Goal: Task Accomplishment & Management: Use online tool/utility

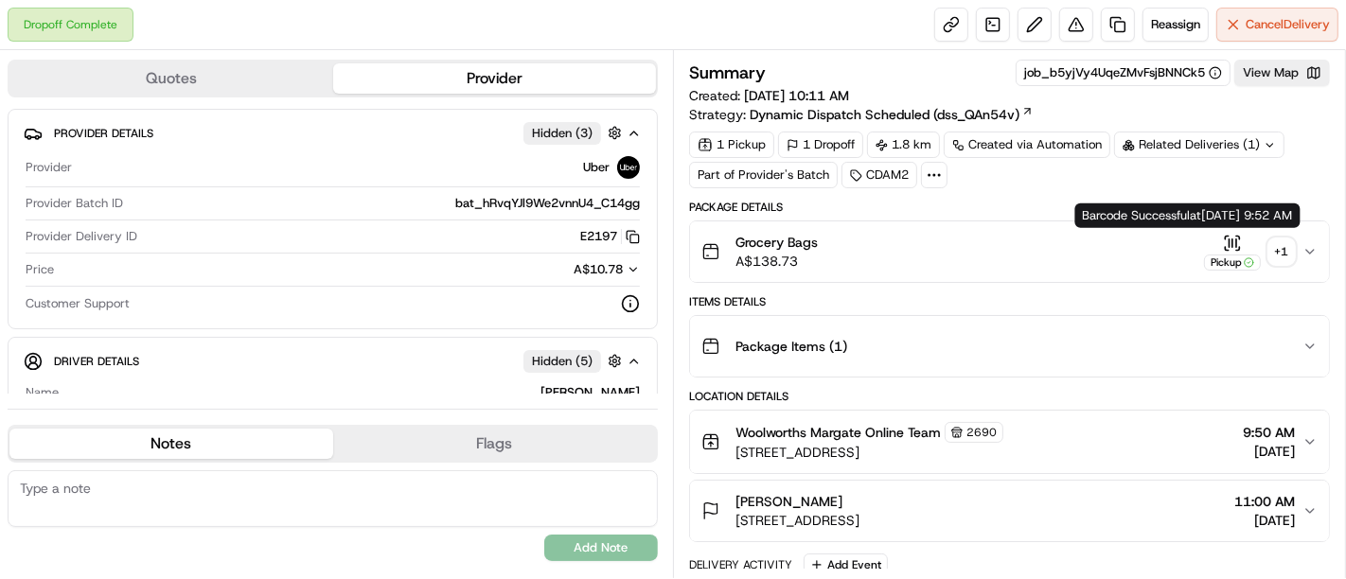
click at [1292, 241] on div "+ 1" at bounding box center [1281, 252] width 27 height 27
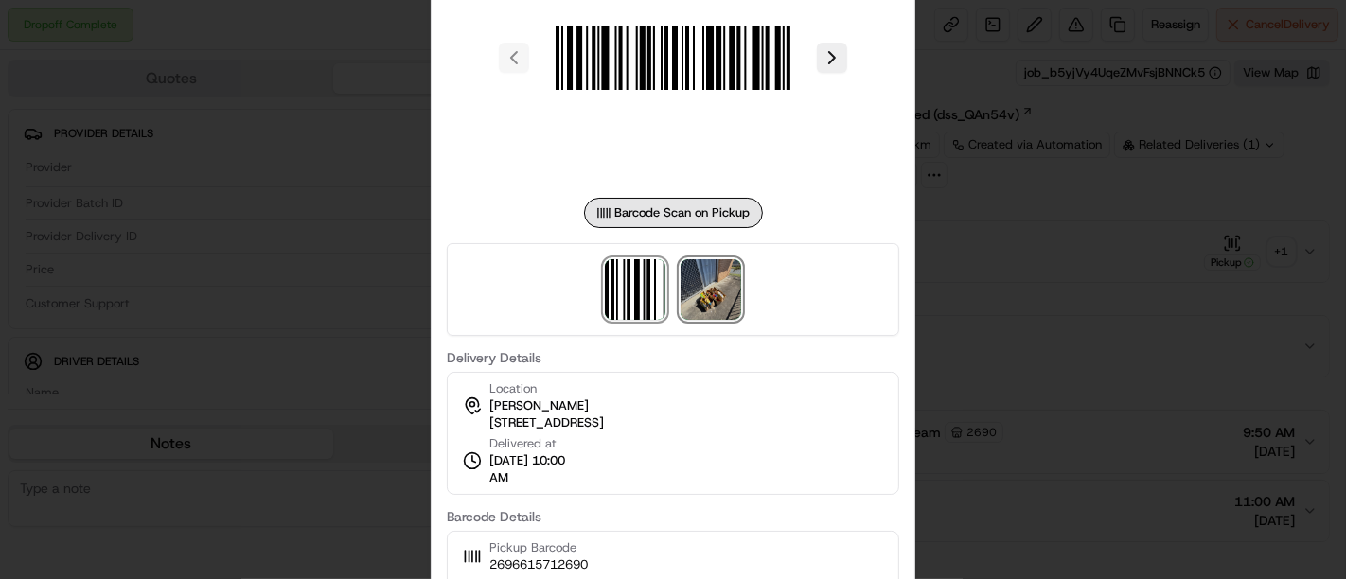
click at [715, 274] on img at bounding box center [711, 289] width 61 height 61
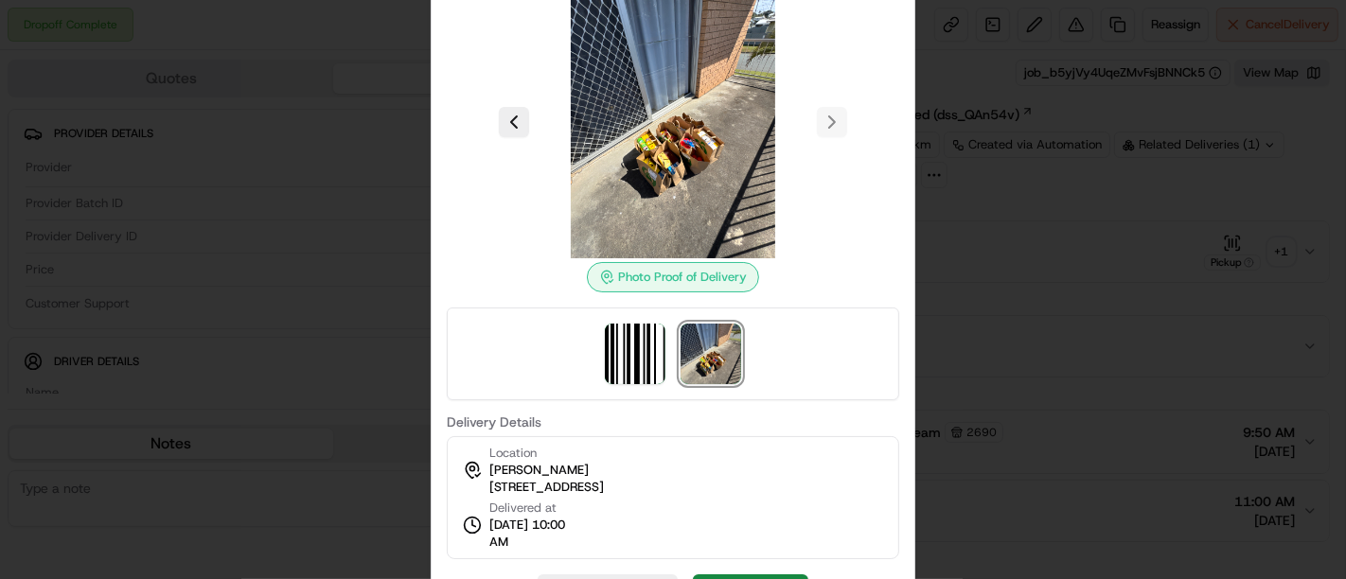
drag, startPoint x: 487, startPoint y: 488, endPoint x: 777, endPoint y: 538, distance: 294.9
click at [777, 538] on div "Location [PERSON_NAME] [STREET_ADDRESS][PERSON_NAME], AU Delivered at [DATE] 10…" at bounding box center [673, 497] width 452 height 123
copy span "[STREET_ADDRESS]"
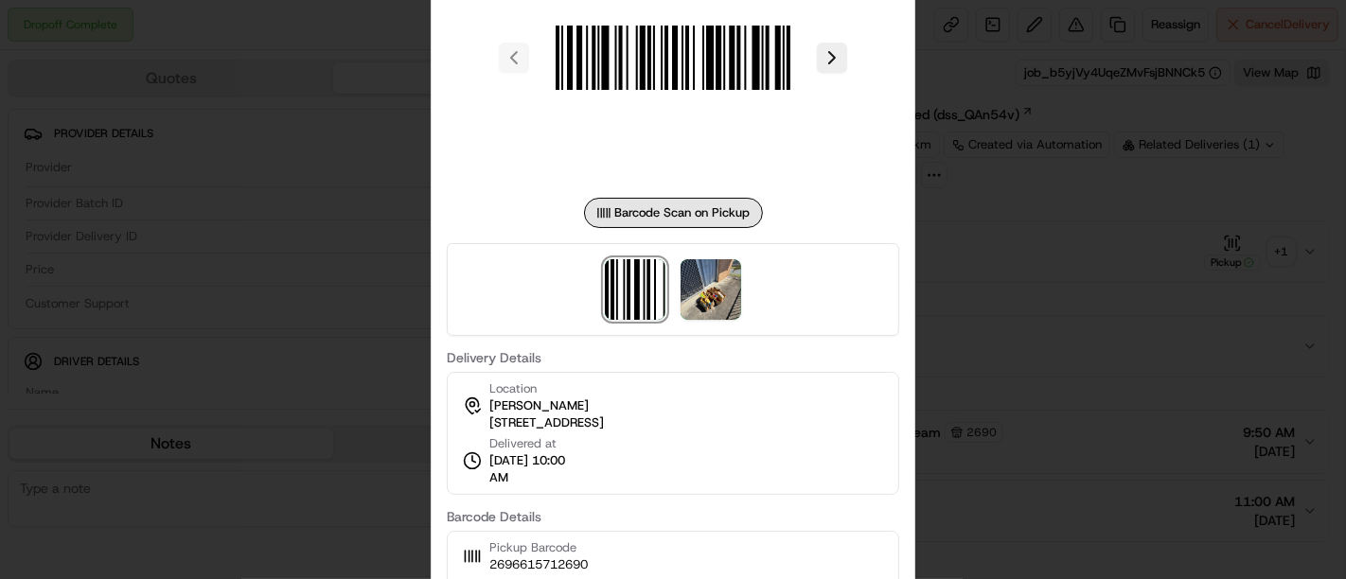
click at [350, 334] on div at bounding box center [673, 289] width 1346 height 579
